Goal: Find specific page/section

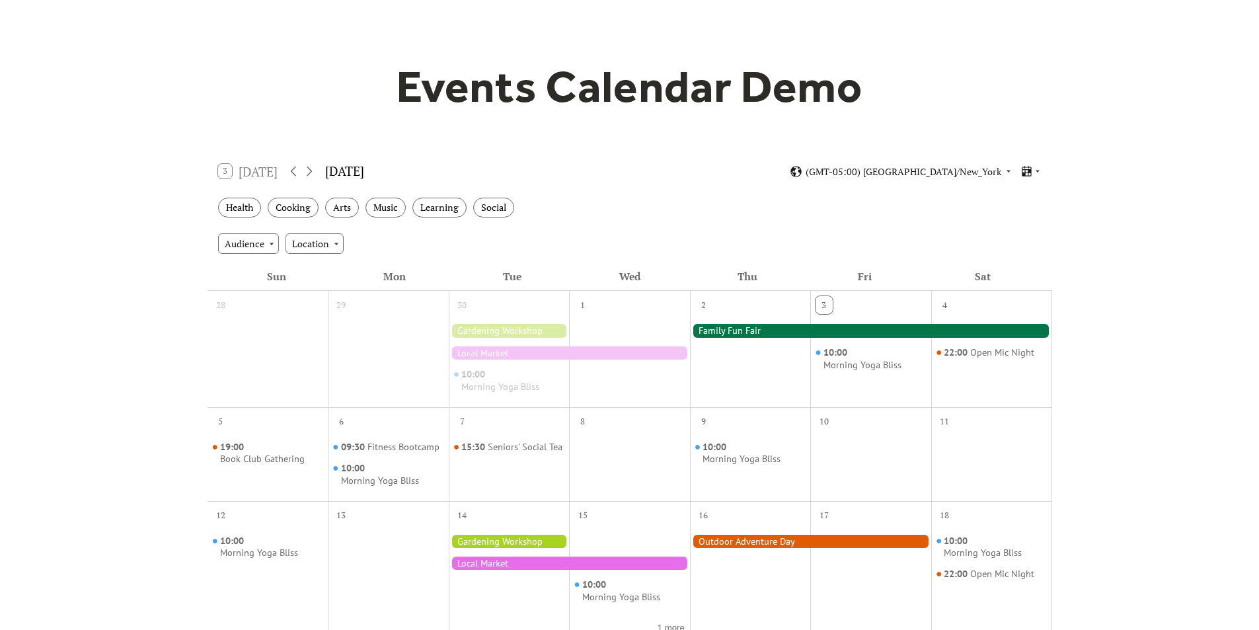
scroll to position [66, 0]
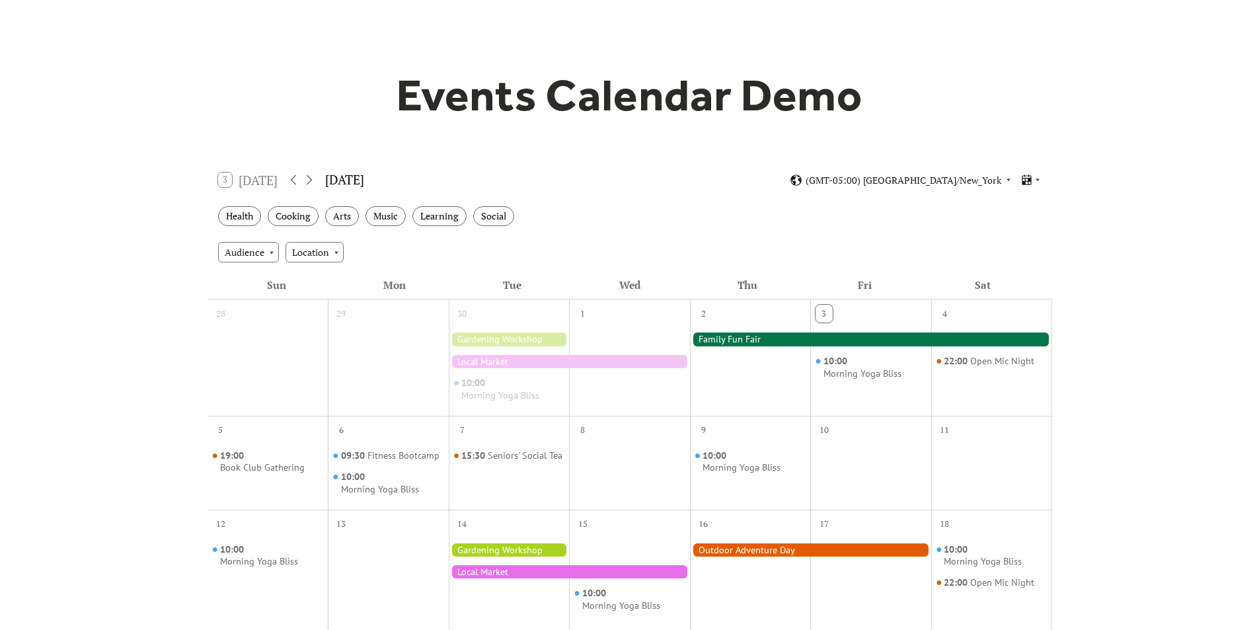
click at [760, 340] on div at bounding box center [871, 338] width 362 height 13
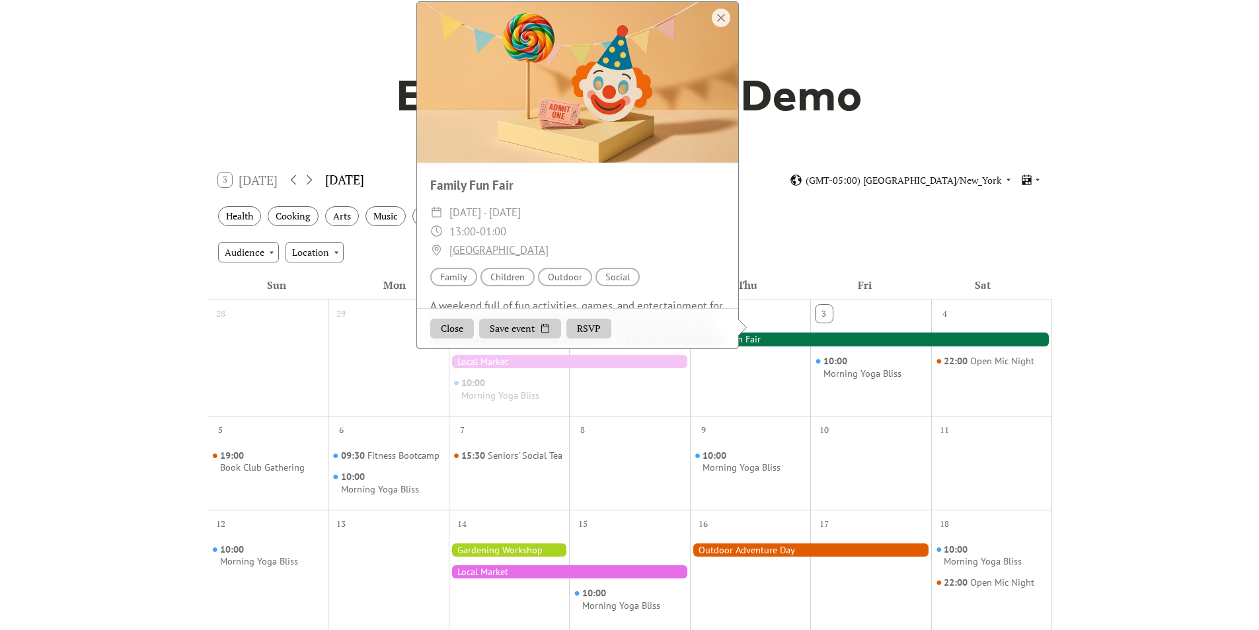
click at [754, 410] on div "2" at bounding box center [750, 357] width 121 height 116
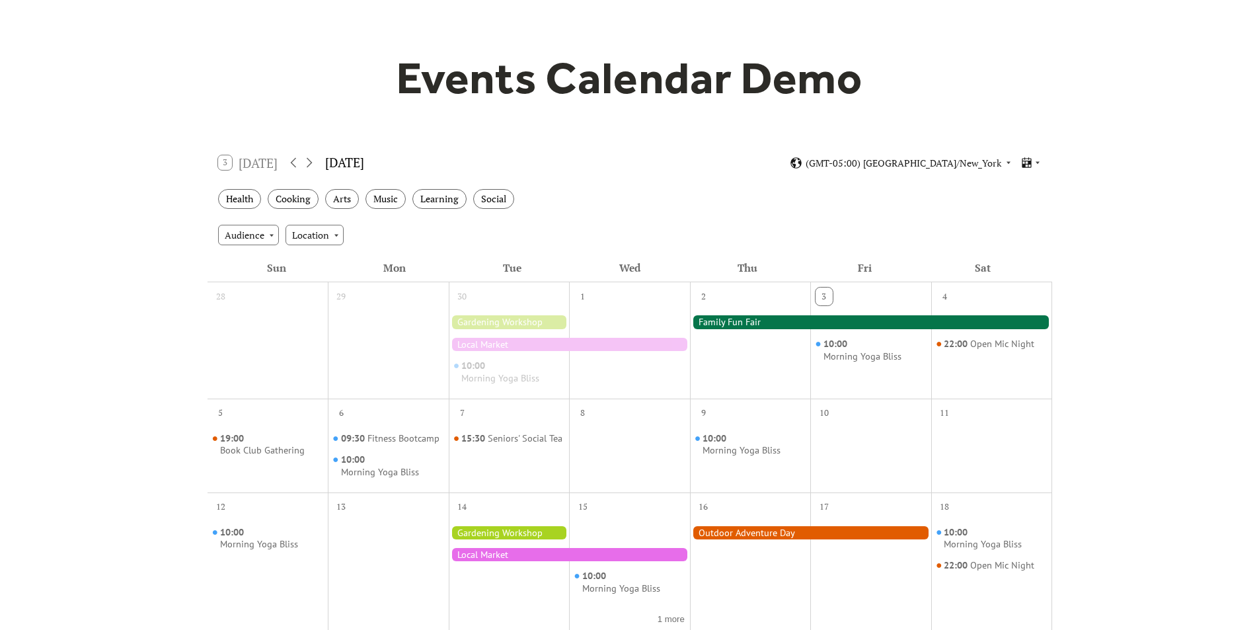
scroll to position [0, 0]
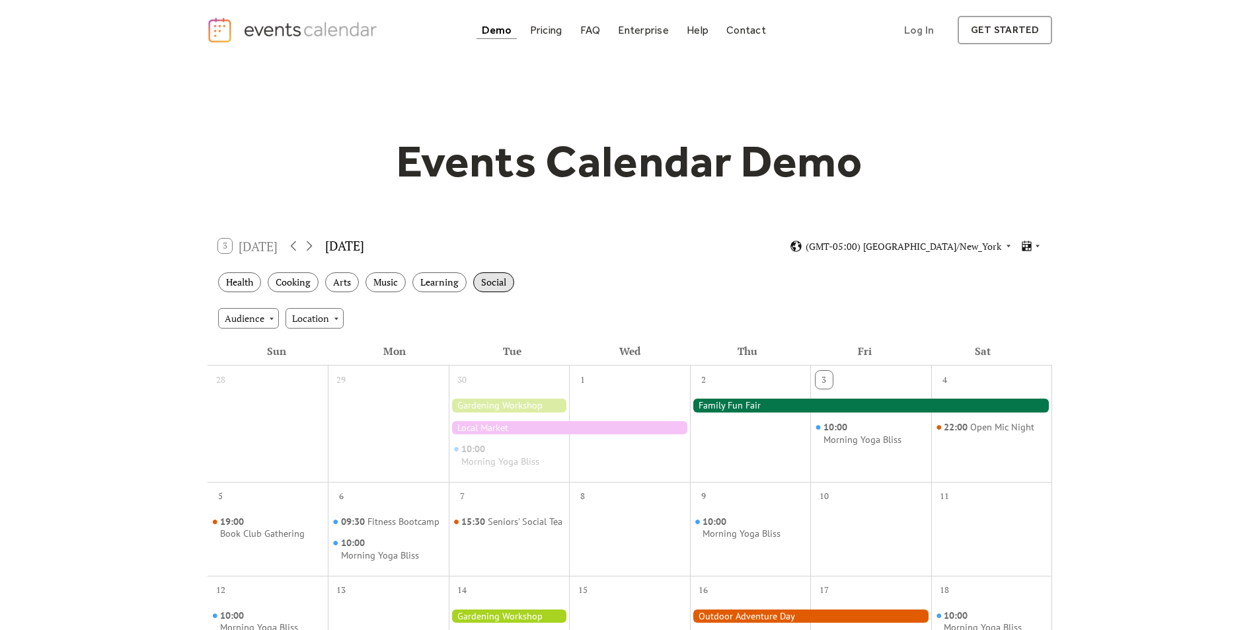
click at [489, 279] on div "Social" at bounding box center [493, 282] width 41 height 20
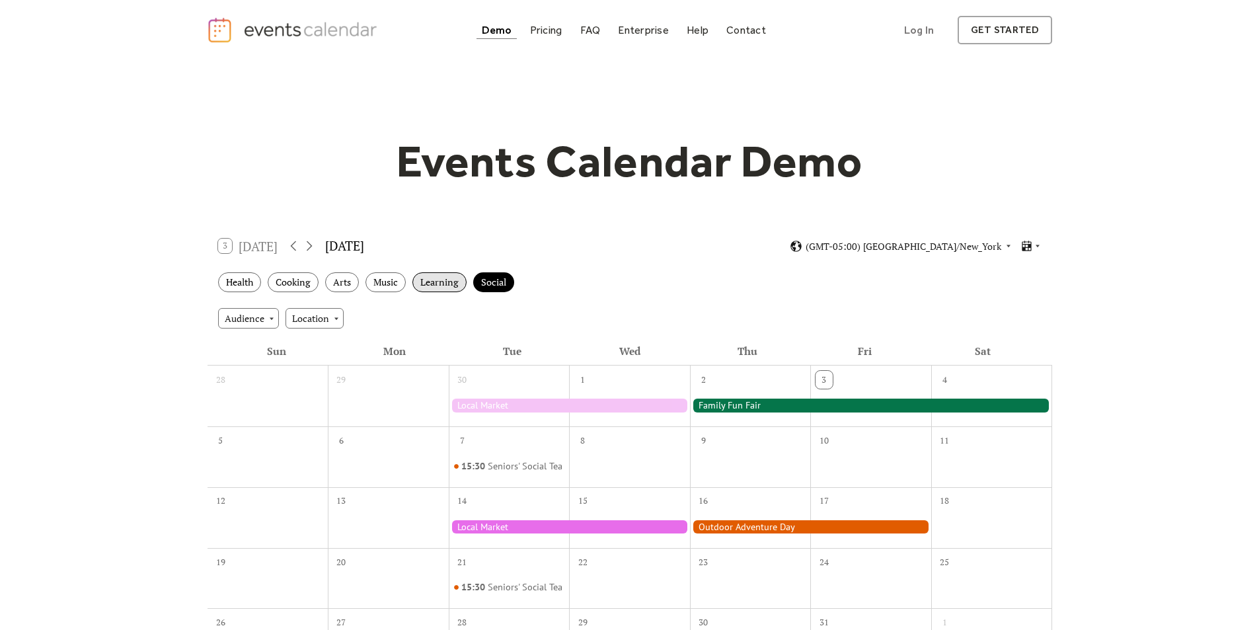
click at [449, 285] on div "Learning" at bounding box center [439, 282] width 54 height 20
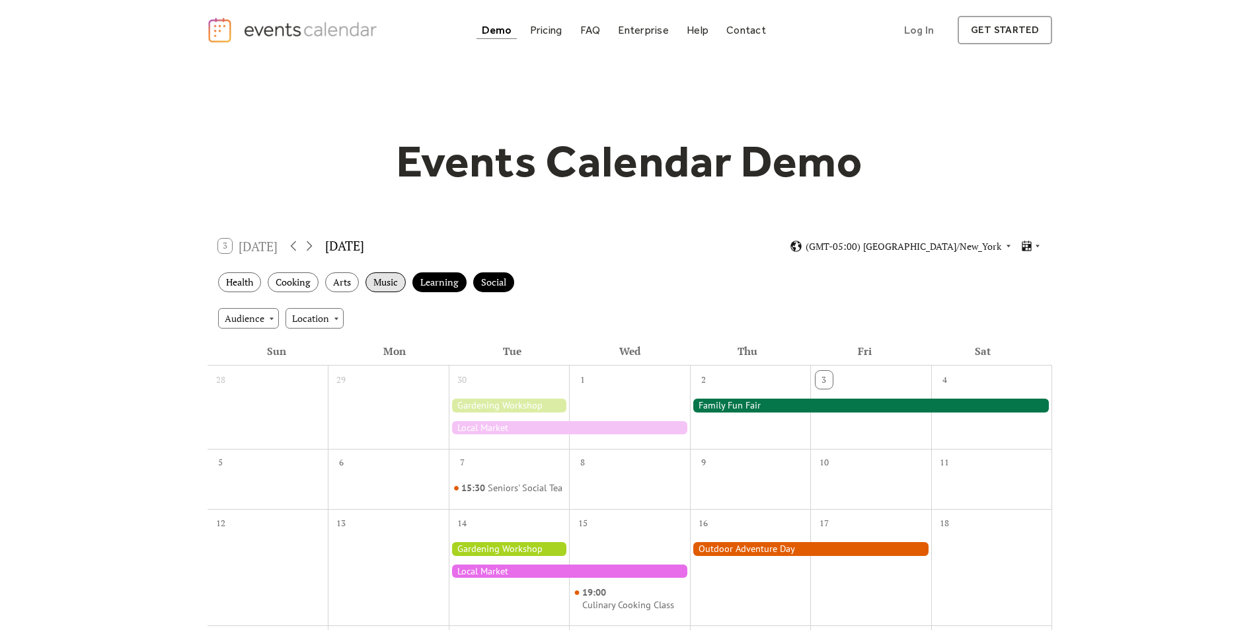
click at [377, 289] on div "Music" at bounding box center [385, 282] width 40 height 20
click at [333, 288] on div "Arts" at bounding box center [342, 282] width 34 height 20
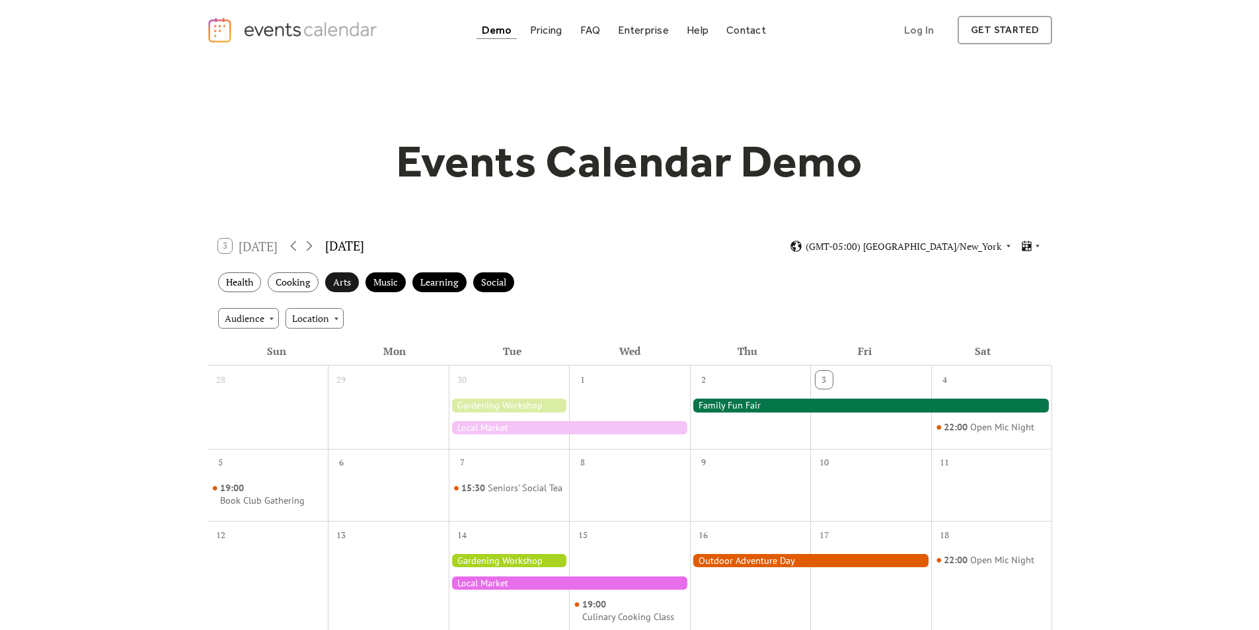
click at [353, 280] on div "Arts" at bounding box center [342, 282] width 34 height 20
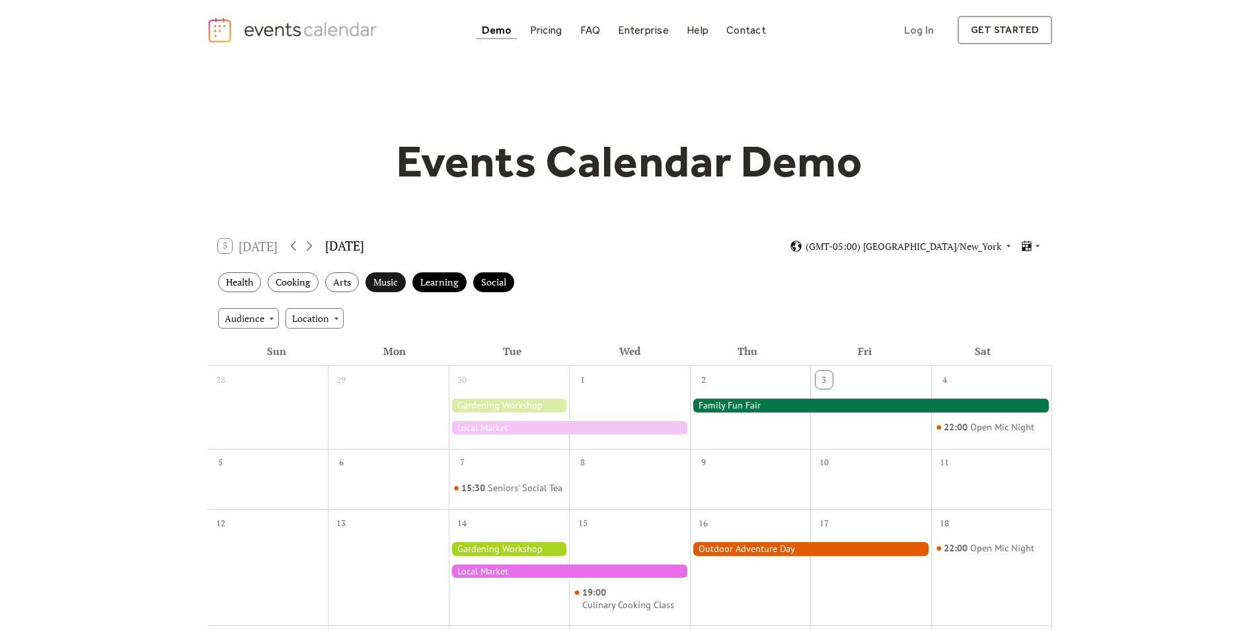
click at [384, 277] on div "Music" at bounding box center [385, 282] width 40 height 20
click at [427, 278] on div "Learning" at bounding box center [439, 282] width 54 height 20
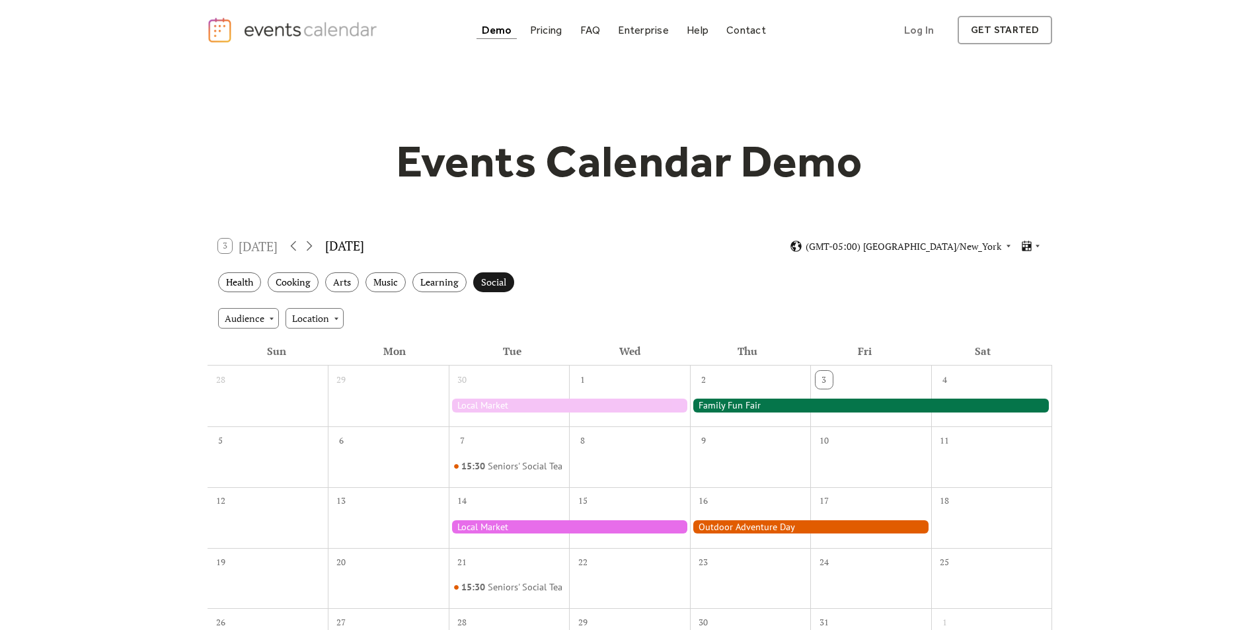
click at [499, 279] on div "Social" at bounding box center [493, 282] width 41 height 20
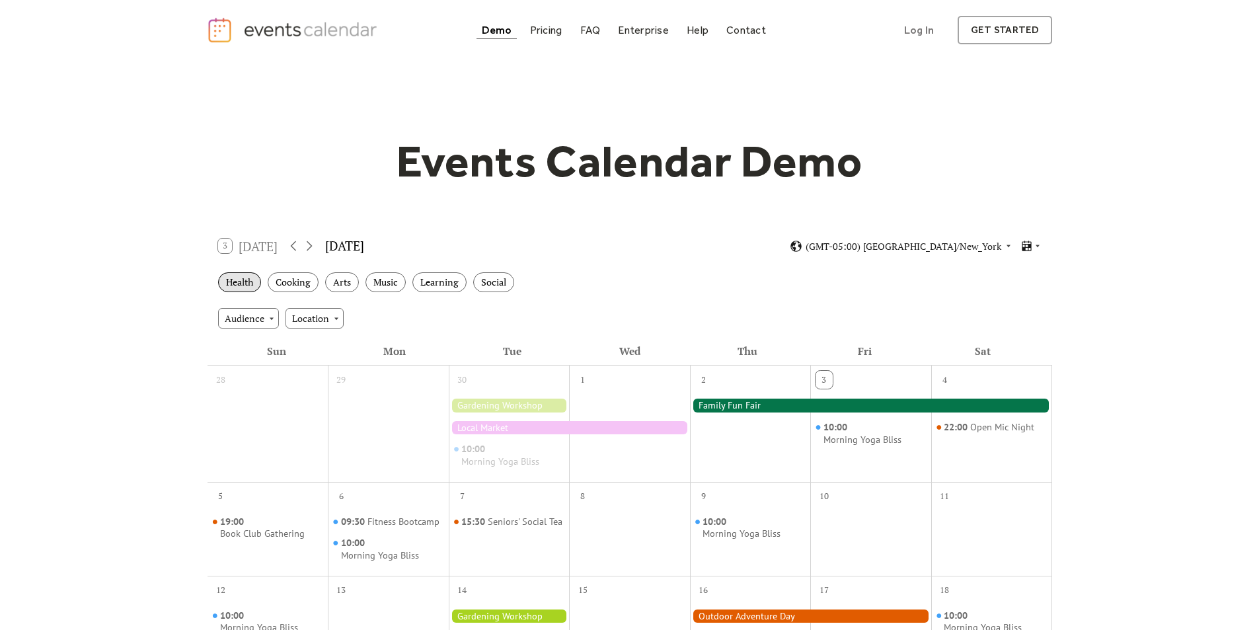
click at [246, 286] on div "Health" at bounding box center [239, 282] width 43 height 20
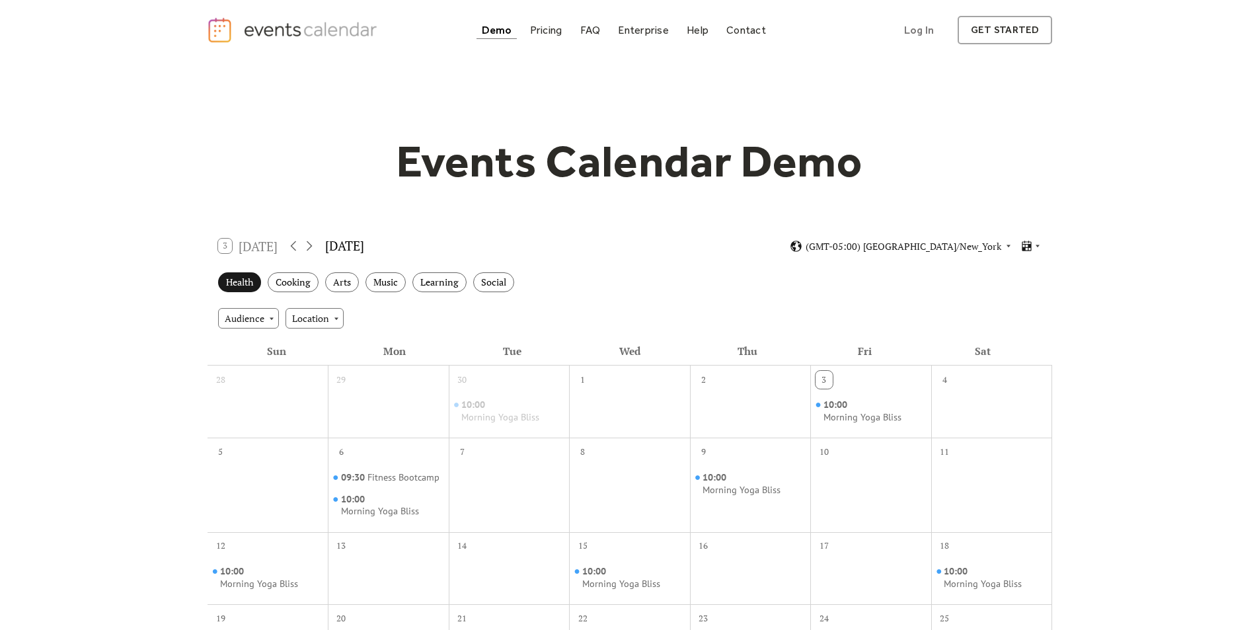
click at [246, 286] on div "Health" at bounding box center [239, 282] width 43 height 20
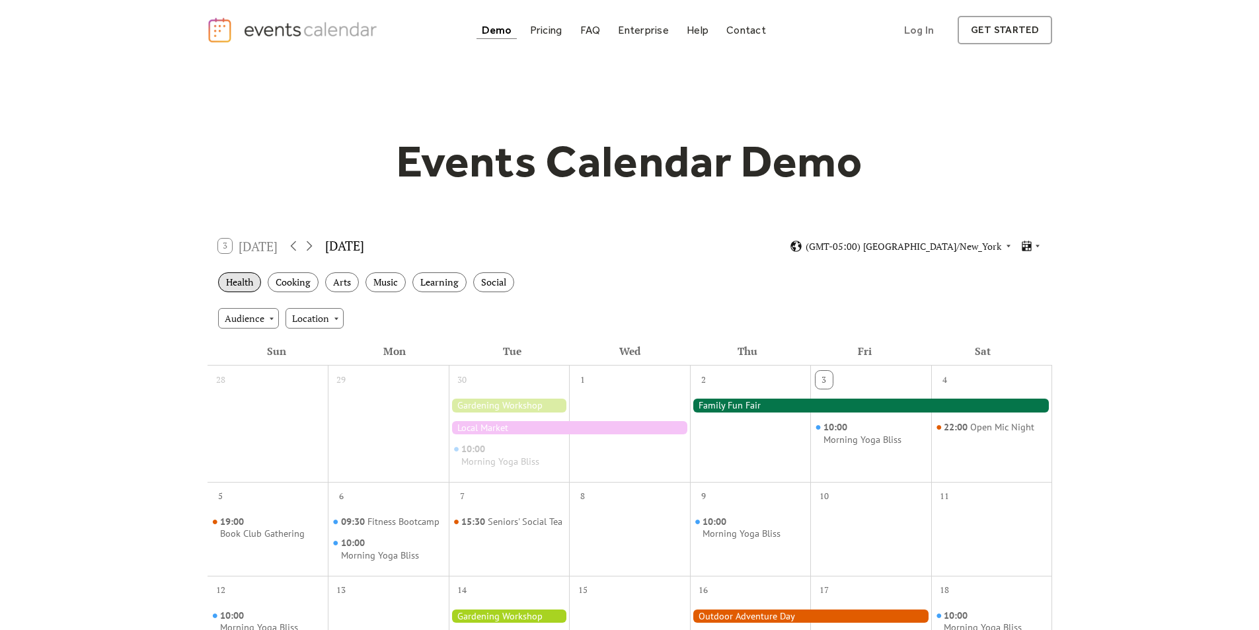
click at [238, 279] on div "Health" at bounding box center [239, 282] width 43 height 20
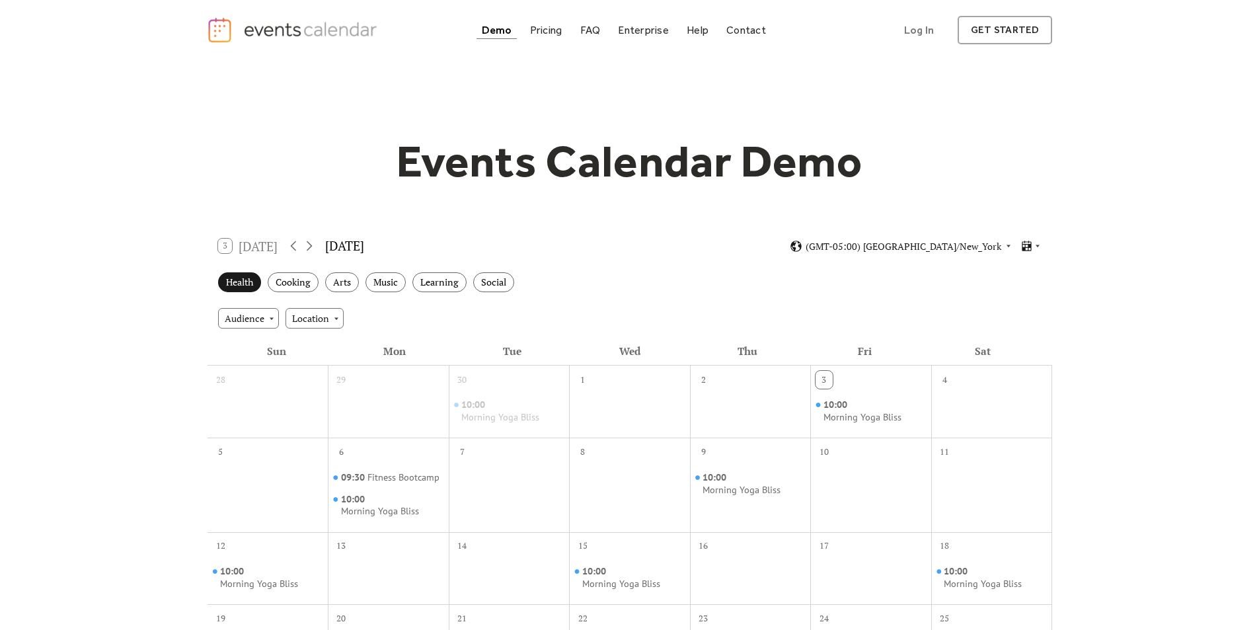
click at [238, 279] on div "Health" at bounding box center [239, 282] width 43 height 20
